Goal: Task Accomplishment & Management: Manage account settings

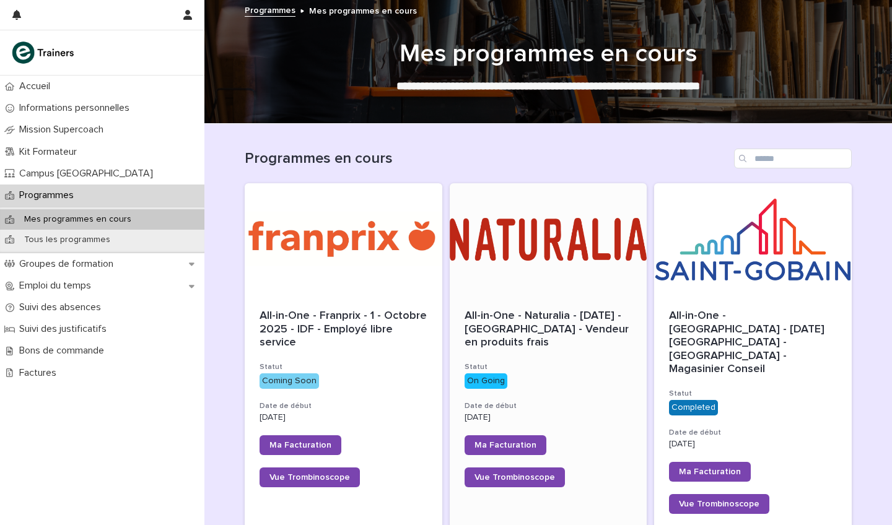
click at [541, 250] on div at bounding box center [549, 238] width 198 height 111
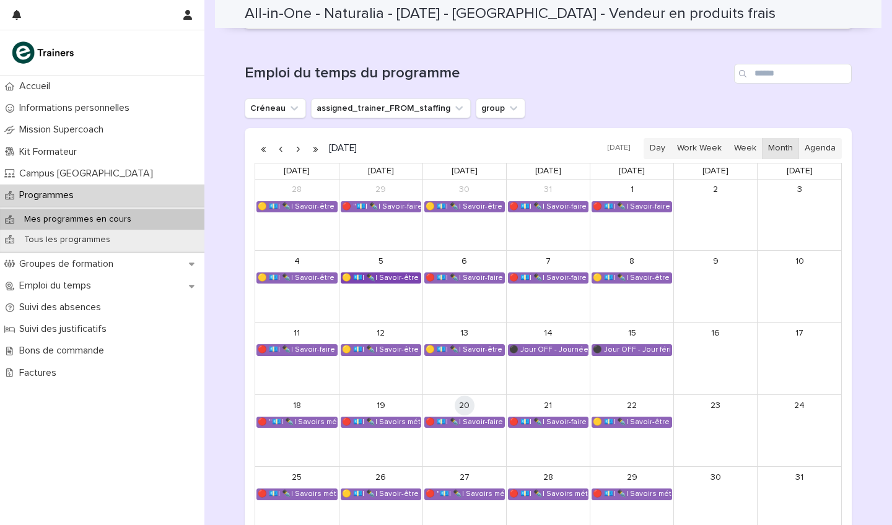
scroll to position [712, 0]
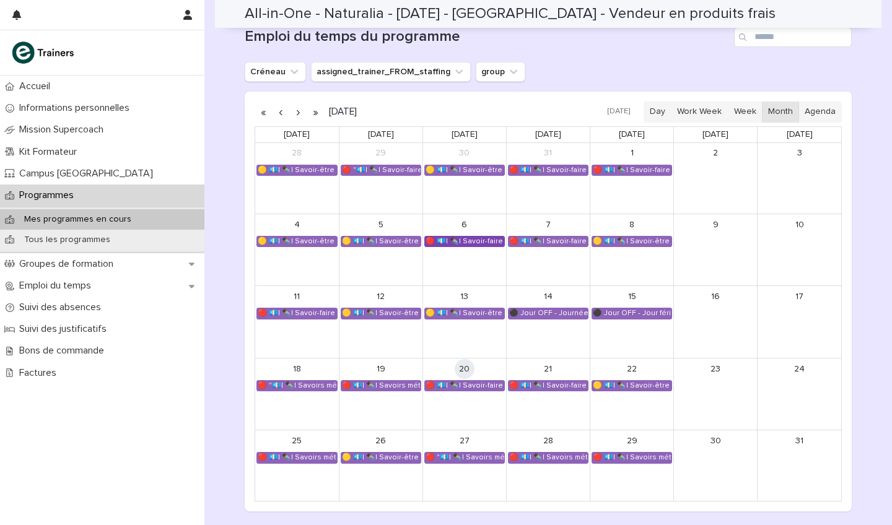
click at [467, 237] on div "🔴 💶| ✒️| Savoir-faire métier - Gestion des réclamations clients" at bounding box center [464, 242] width 79 height 10
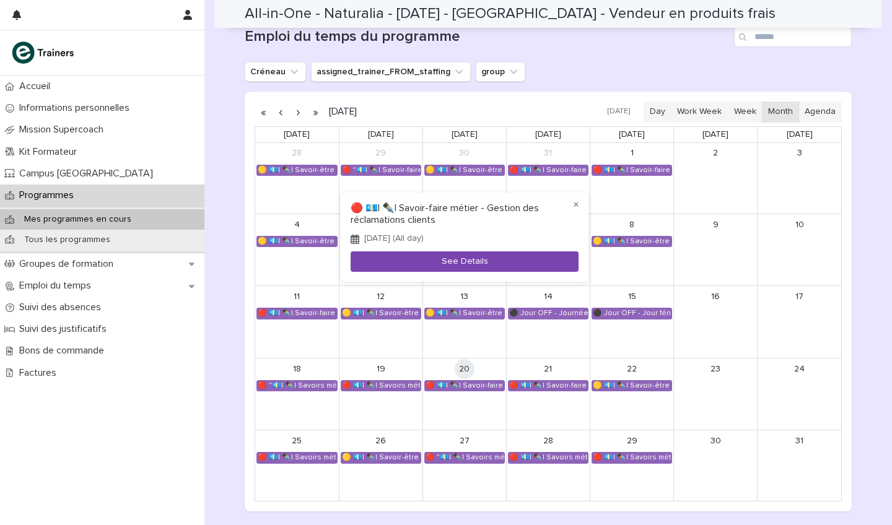
click at [475, 261] on button "See Details" at bounding box center [465, 261] width 228 height 20
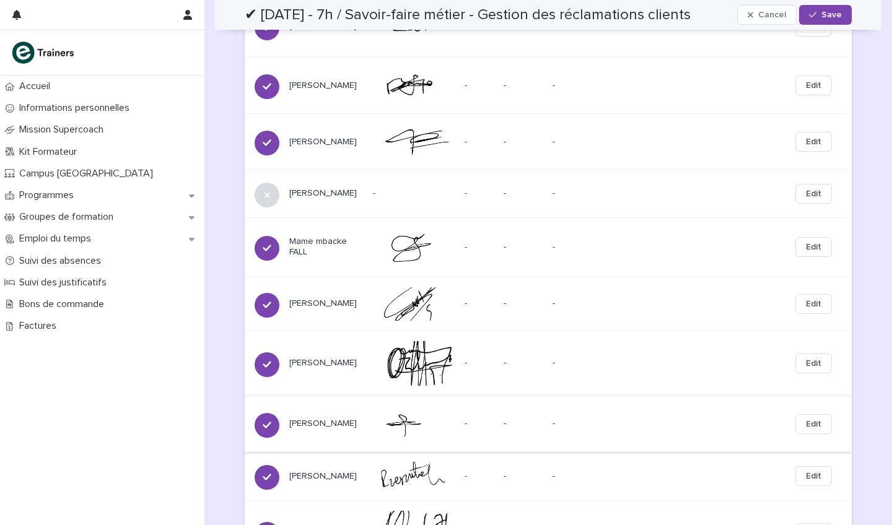
scroll to position [1814, 0]
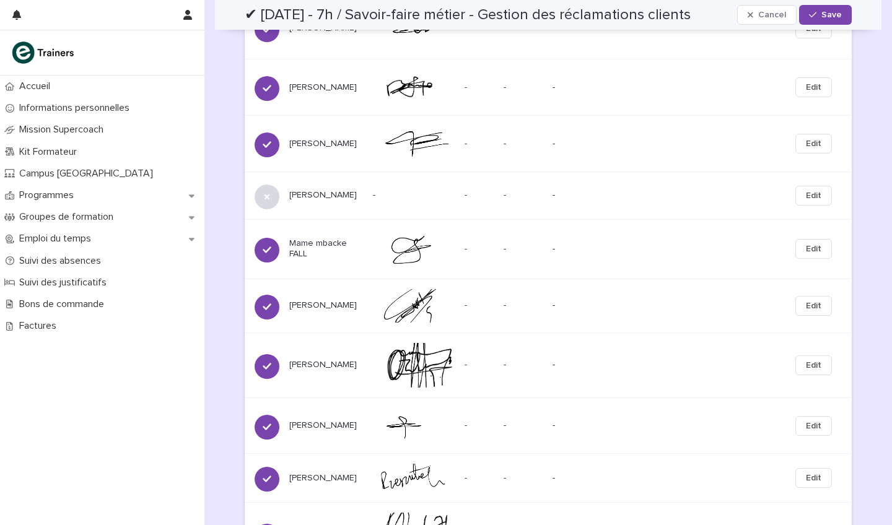
click at [814, 202] on span "Edit" at bounding box center [813, 196] width 15 height 12
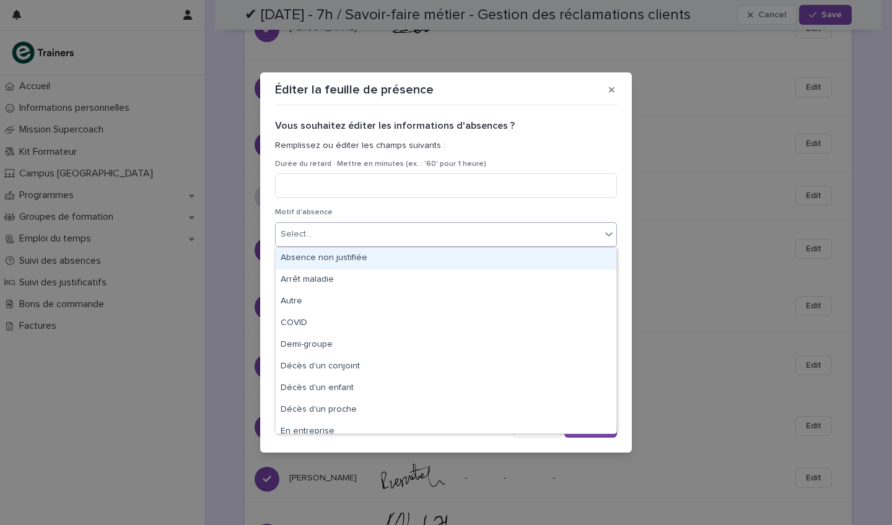
click at [336, 229] on div "Select..." at bounding box center [438, 234] width 325 height 20
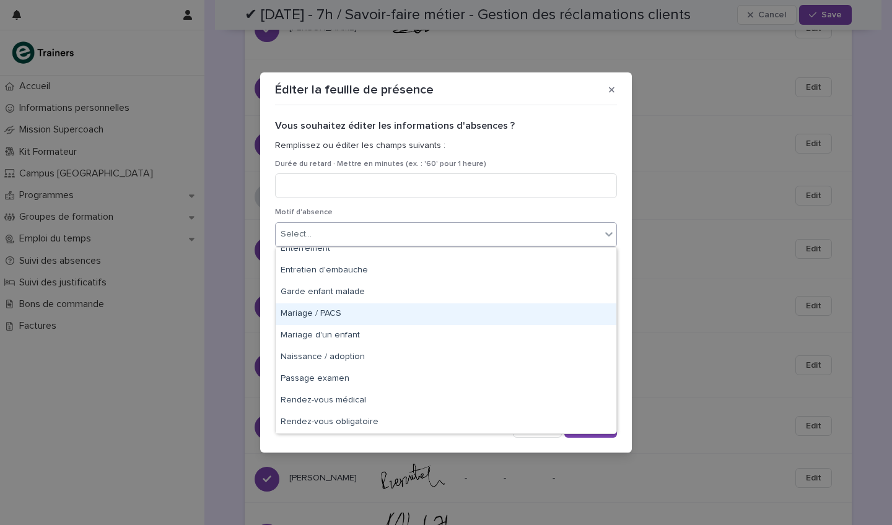
scroll to position [226, 0]
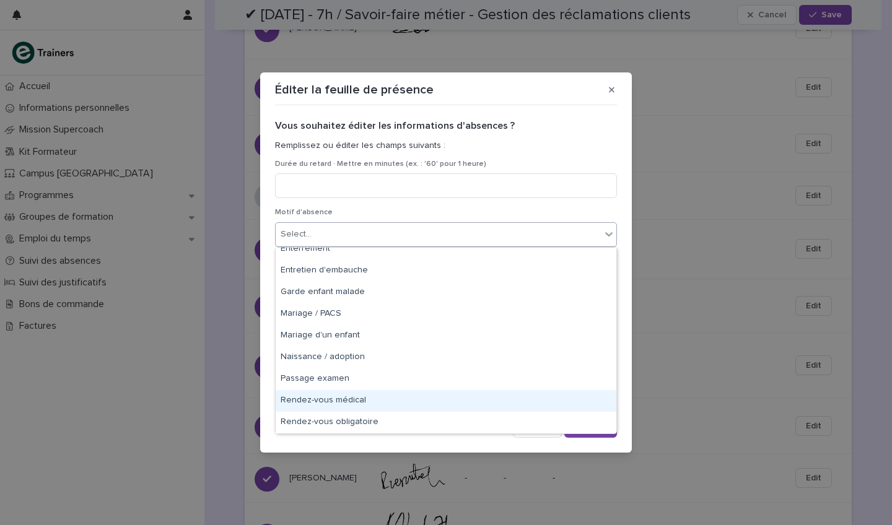
click at [364, 395] on div "Rendez-vous médical" at bounding box center [446, 401] width 341 height 22
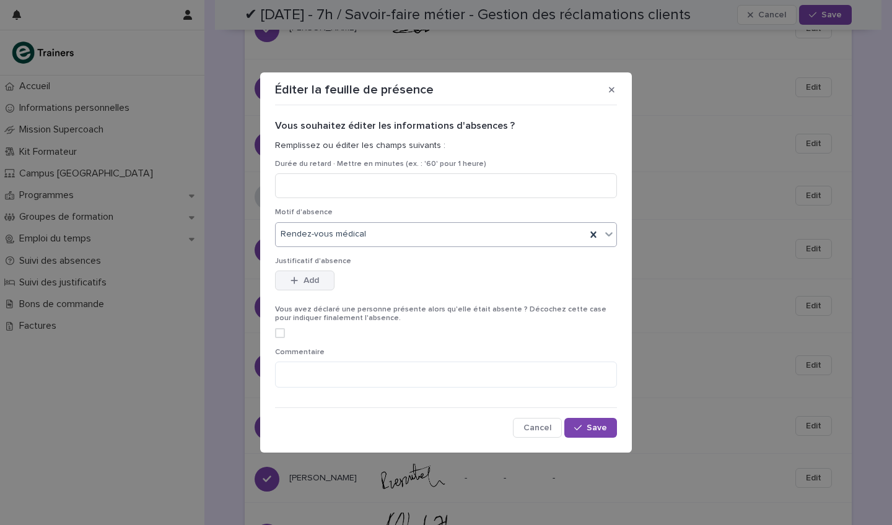
click at [320, 282] on button "Add" at bounding box center [304, 281] width 59 height 20
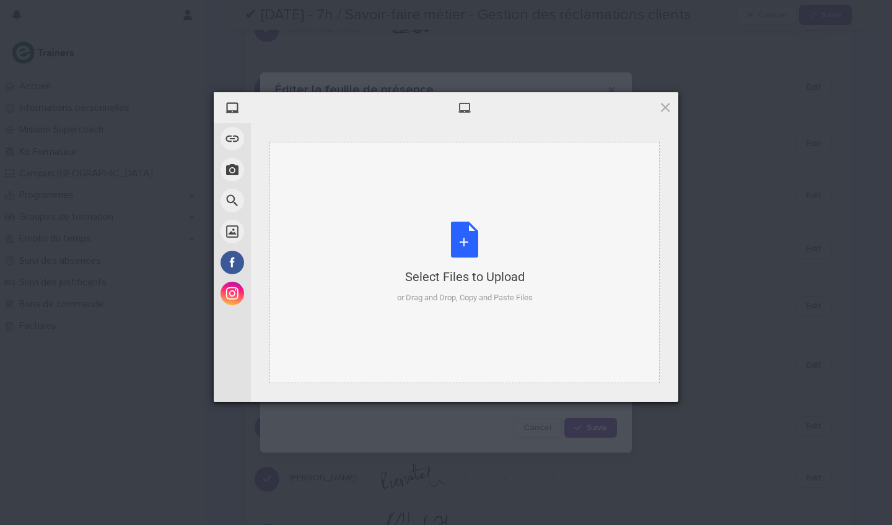
click at [482, 252] on div "Select Files to Upload or Drag and Drop, Copy and Paste Files" at bounding box center [465, 263] width 136 height 82
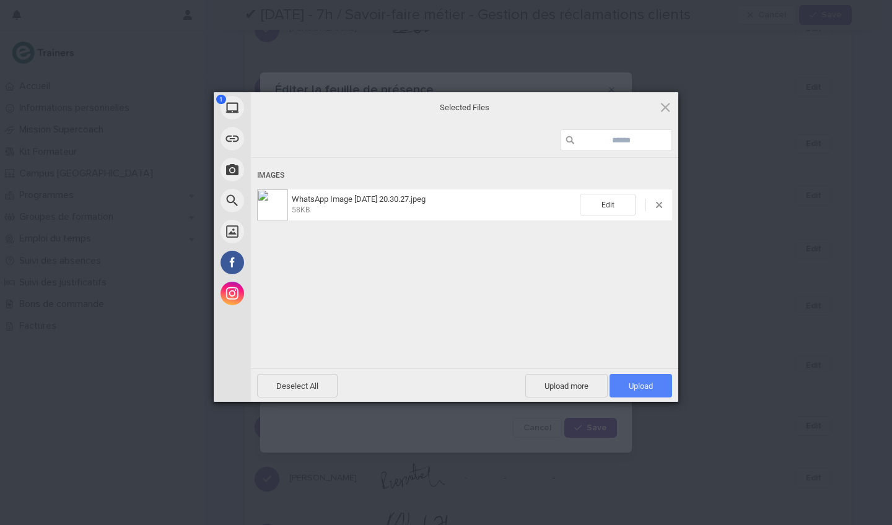
click at [622, 383] on span "Upload 1" at bounding box center [640, 386] width 63 height 24
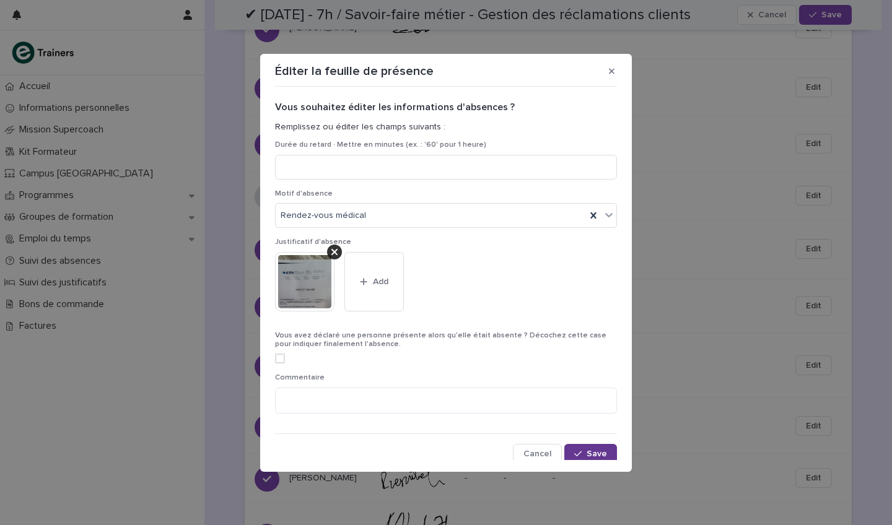
click at [587, 450] on span "Save" at bounding box center [596, 454] width 20 height 9
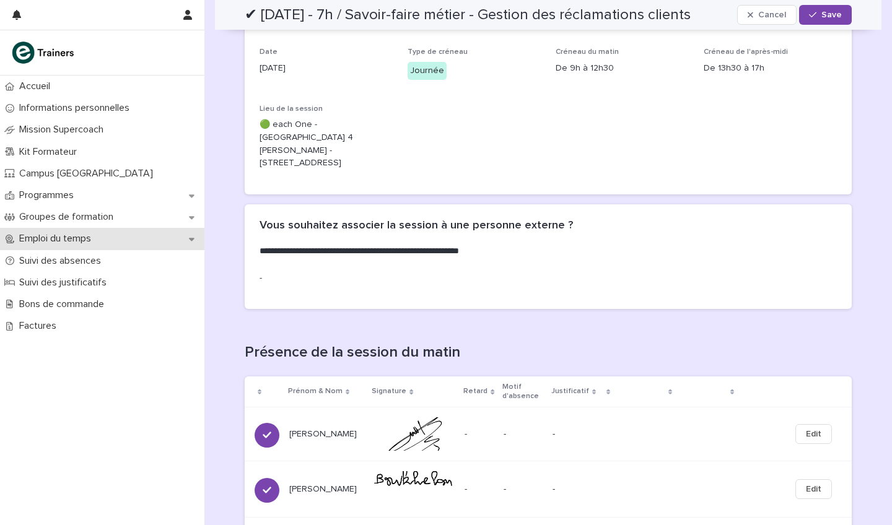
scroll to position [198, 0]
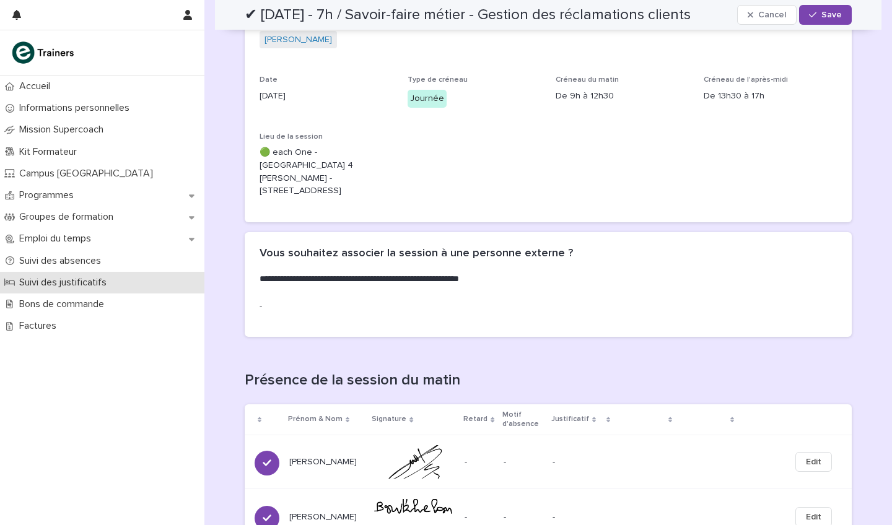
click at [83, 279] on p "Suivi des justificatifs" at bounding box center [65, 283] width 102 height 12
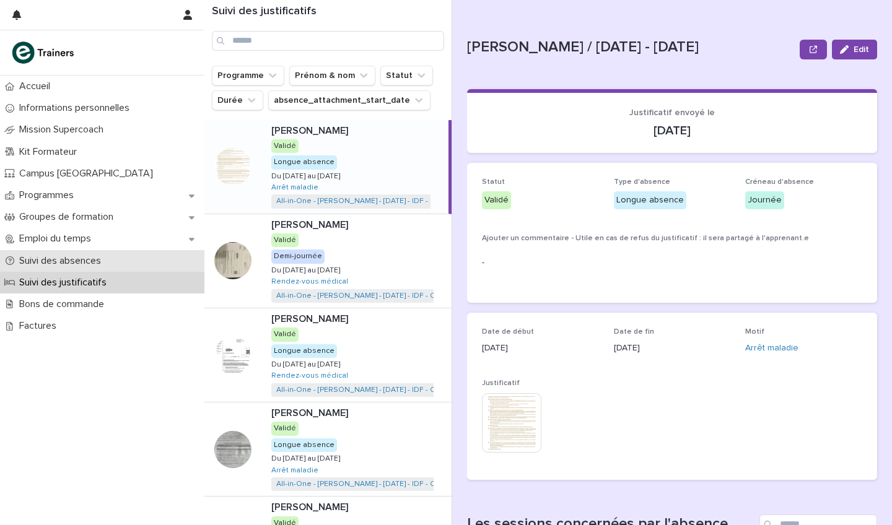
click at [99, 264] on p "Suivi des absences" at bounding box center [62, 261] width 97 height 12
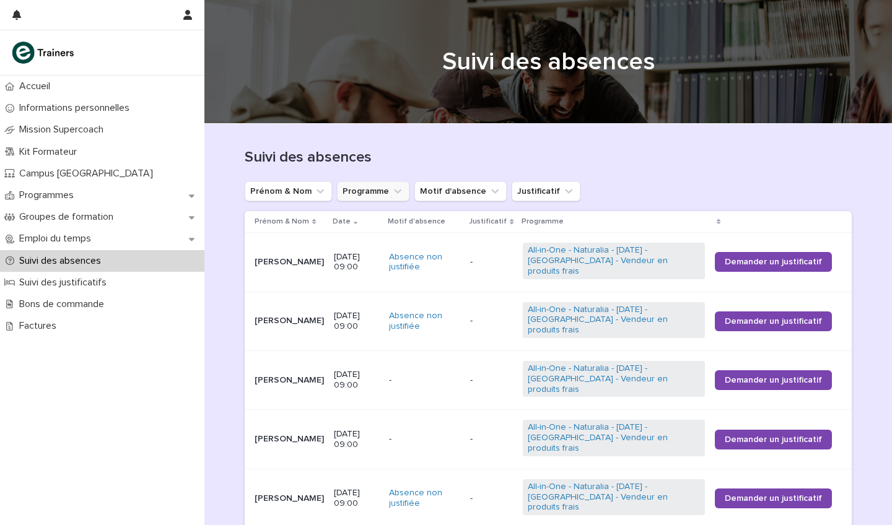
click at [372, 193] on button "Programme" at bounding box center [373, 191] width 72 height 20
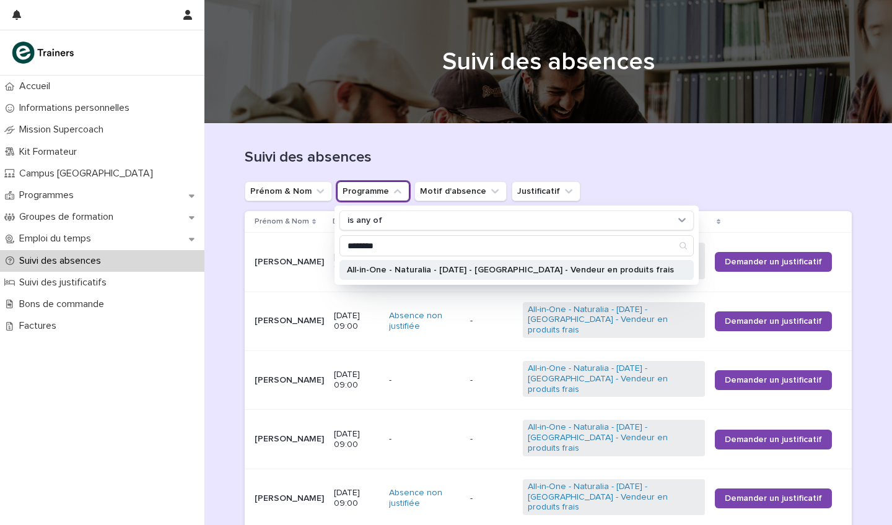
type input "********"
click at [421, 272] on p "All-in-One - Naturalia - [DATE] - [GEOGRAPHIC_DATA] - Vendeur en produits frais" at bounding box center [510, 270] width 327 height 9
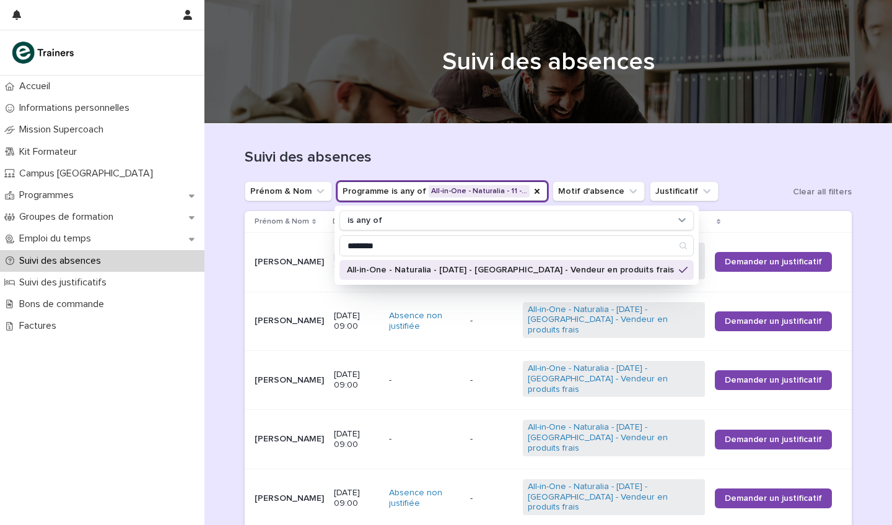
click at [536, 145] on div "Suivi des absences" at bounding box center [548, 153] width 607 height 58
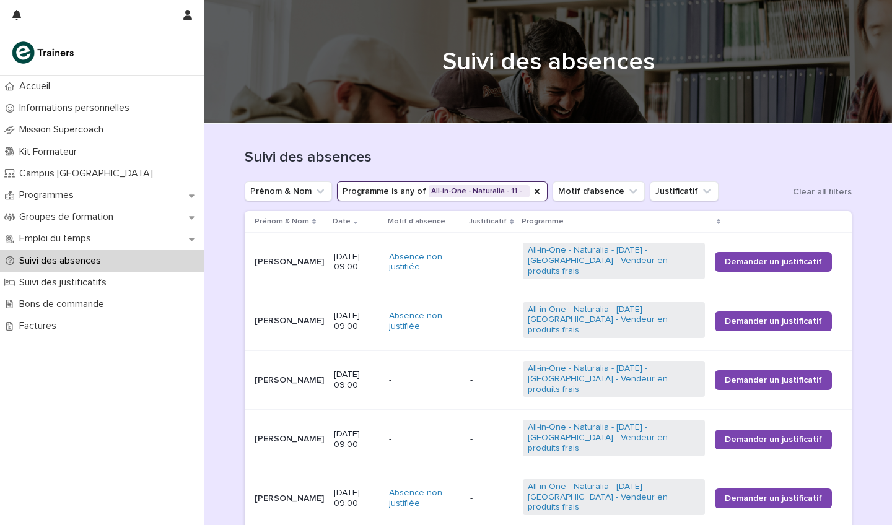
click at [559, 144] on div "Suivi des absences" at bounding box center [548, 153] width 607 height 58
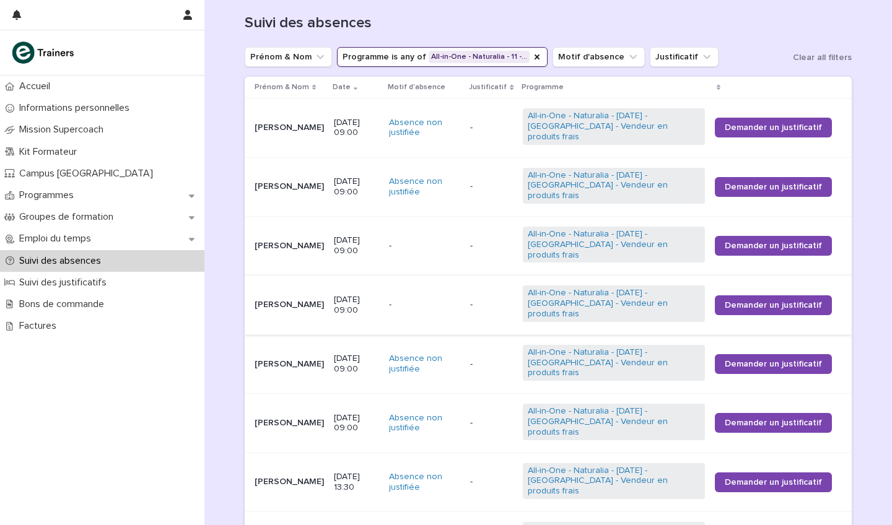
scroll to position [126, 0]
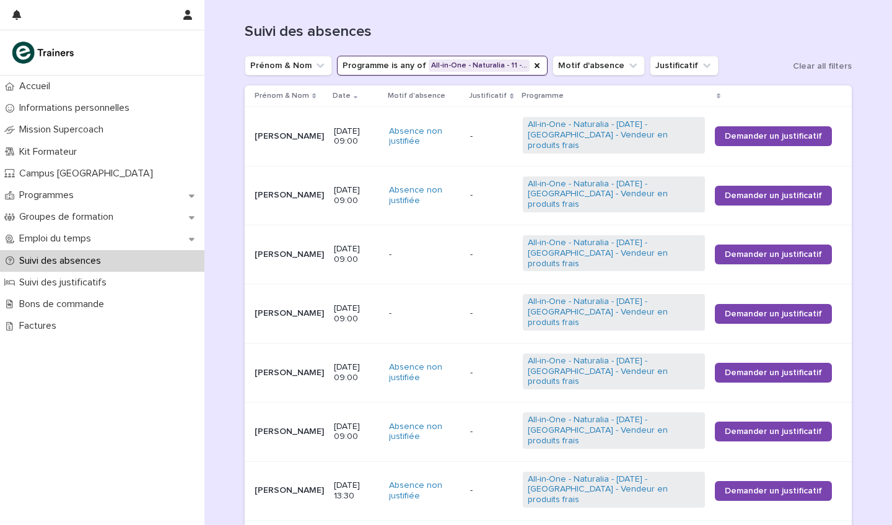
click at [379, 306] on p "[DATE] 09:00" at bounding box center [356, 313] width 45 height 21
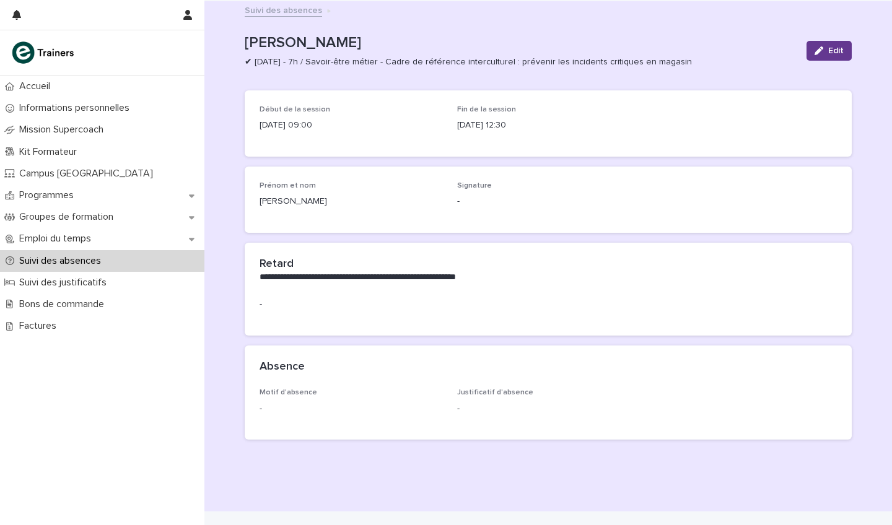
click at [822, 43] on button "Edit" at bounding box center [828, 51] width 45 height 20
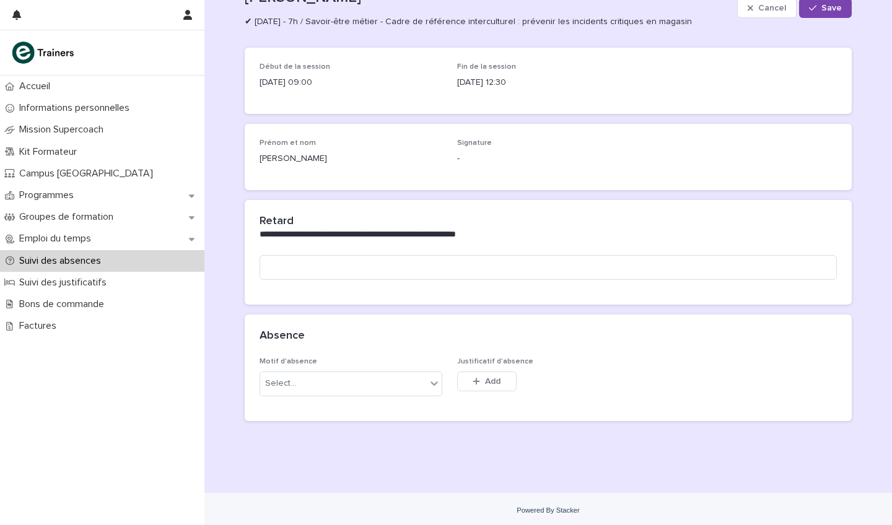
scroll to position [42, 0]
click at [412, 379] on div "Select..." at bounding box center [343, 384] width 166 height 20
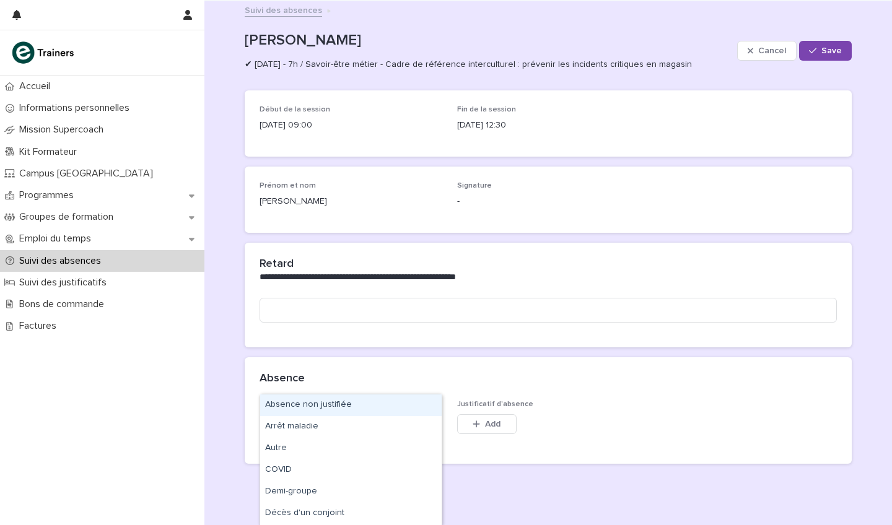
scroll to position [0, 0]
click at [90, 312] on div "Bons de commande" at bounding box center [102, 305] width 204 height 22
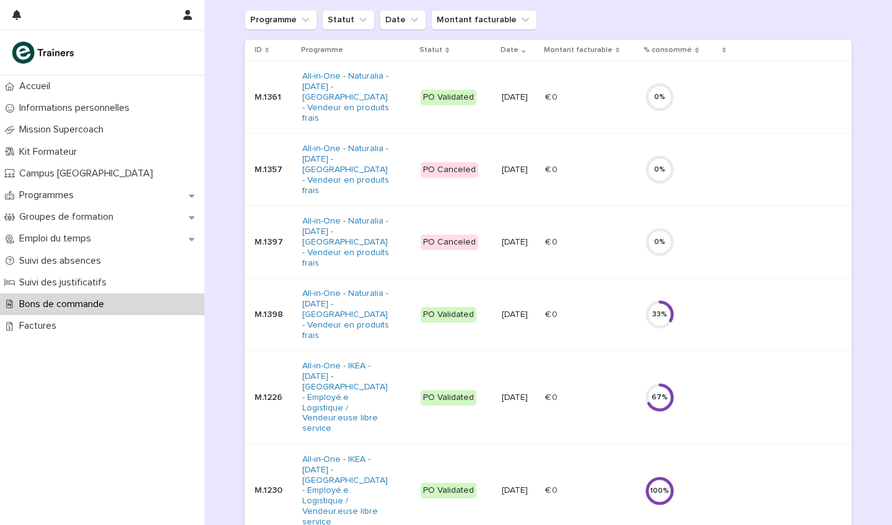
scroll to position [175, 0]
